Goal: Task Accomplishment & Management: Use online tool/utility

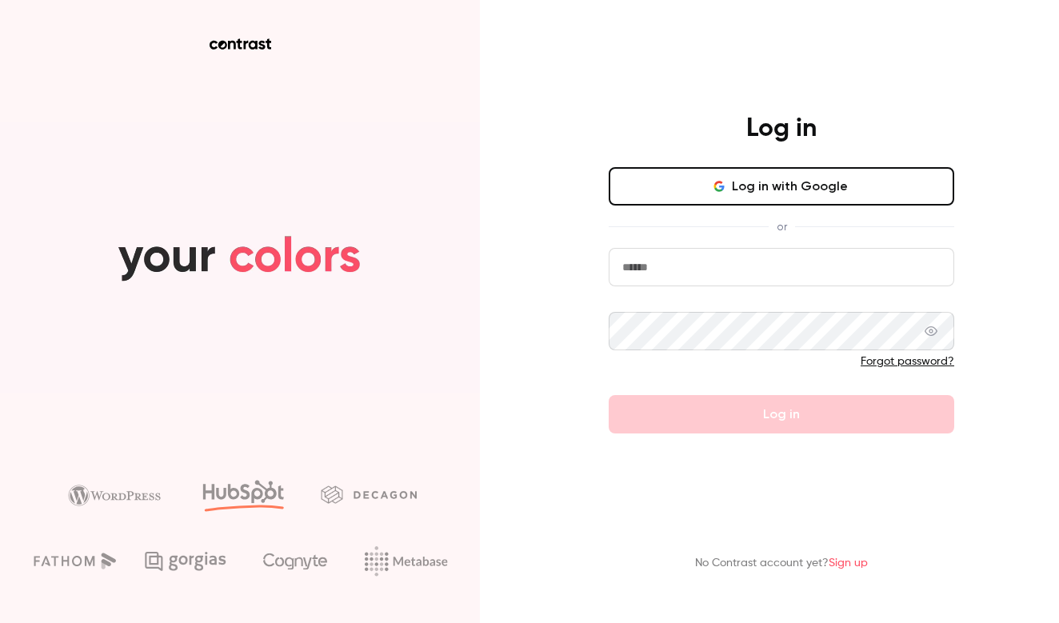
click at [796, 252] on input "email" at bounding box center [780, 267] width 345 height 38
type input "**********"
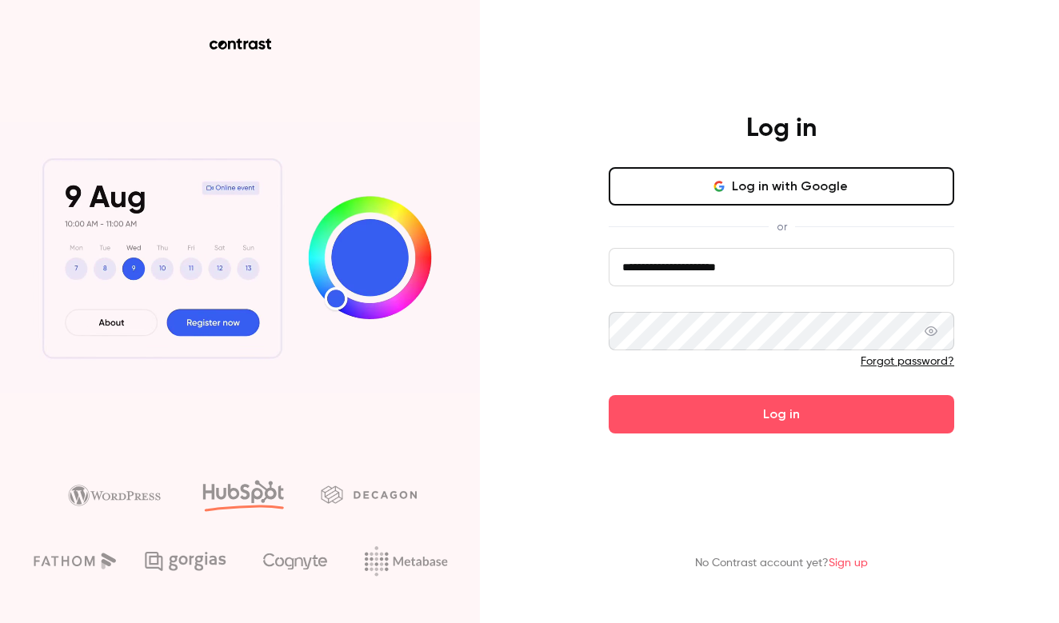
click at [781, 414] on button "Log in" at bounding box center [780, 414] width 345 height 38
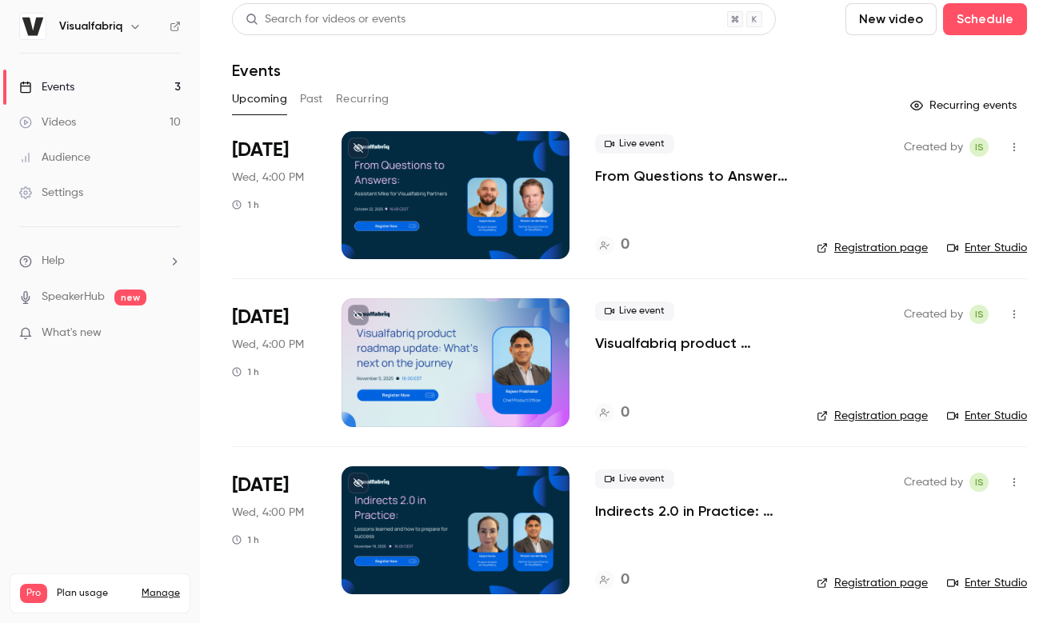
scroll to position [6, 0]
click at [900, 420] on link "Registration page" at bounding box center [871, 416] width 111 height 16
click at [445, 345] on div at bounding box center [455, 362] width 228 height 128
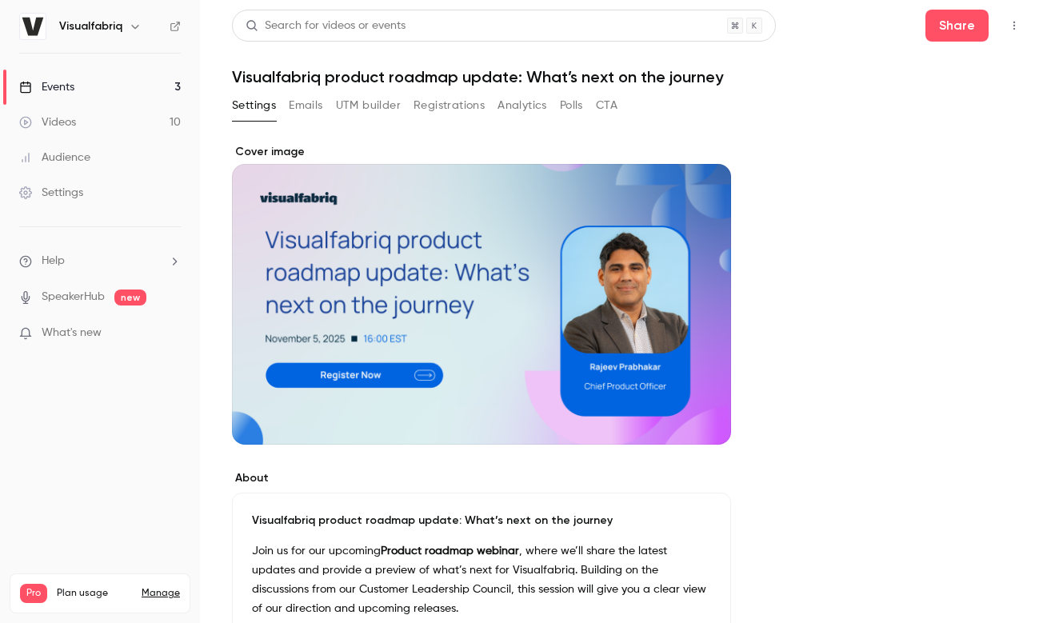
click at [345, 107] on button "UTM builder" at bounding box center [368, 106] width 65 height 26
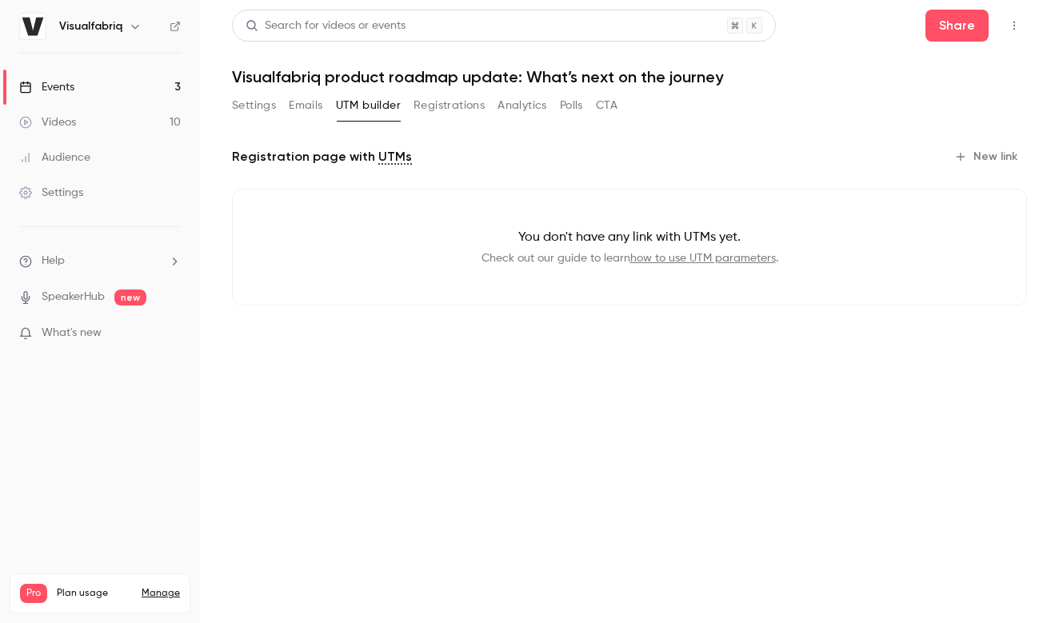
click at [984, 154] on button "New link" at bounding box center [986, 157] width 79 height 26
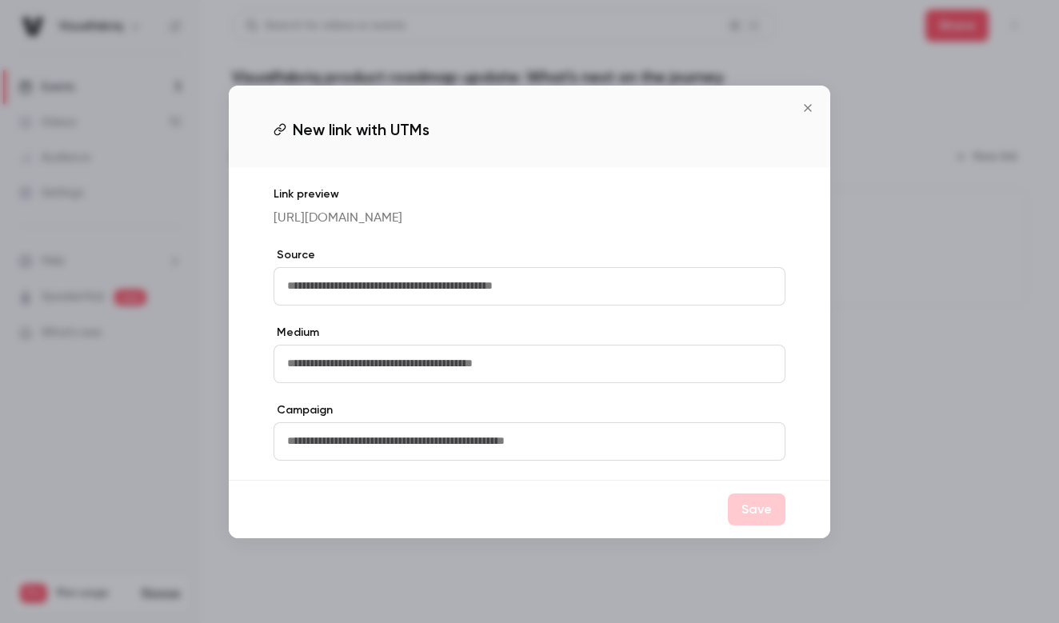
click at [386, 300] on input "text" at bounding box center [529, 286] width 512 height 38
type input "*"
type input "*****"
click at [751, 517] on button "Save" at bounding box center [757, 509] width 58 height 32
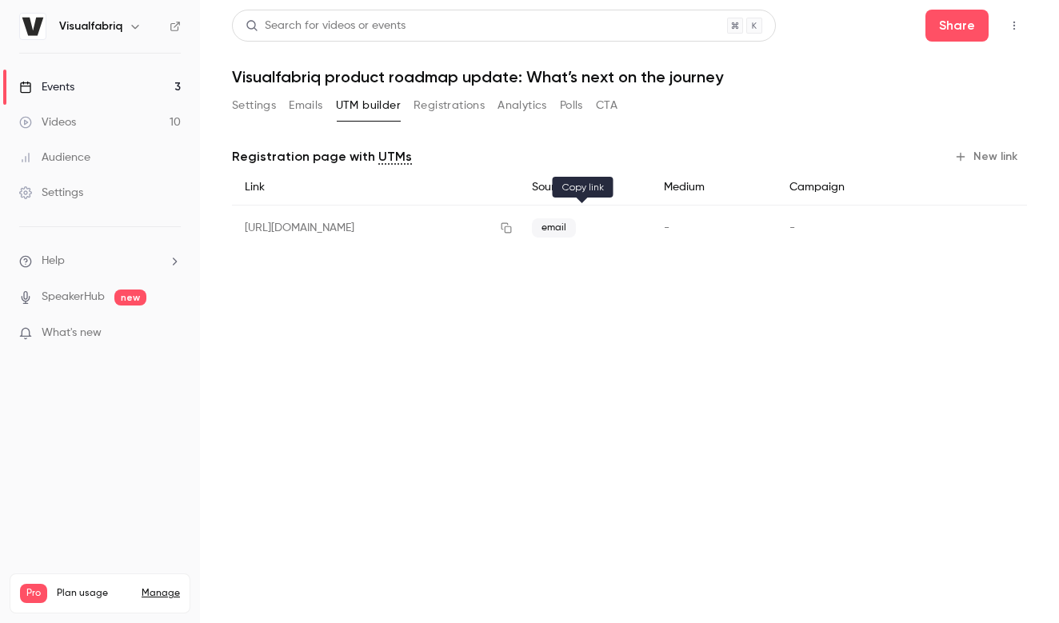
click at [512, 229] on icon "button" at bounding box center [506, 227] width 13 height 11
